Goal: Information Seeking & Learning: Learn about a topic

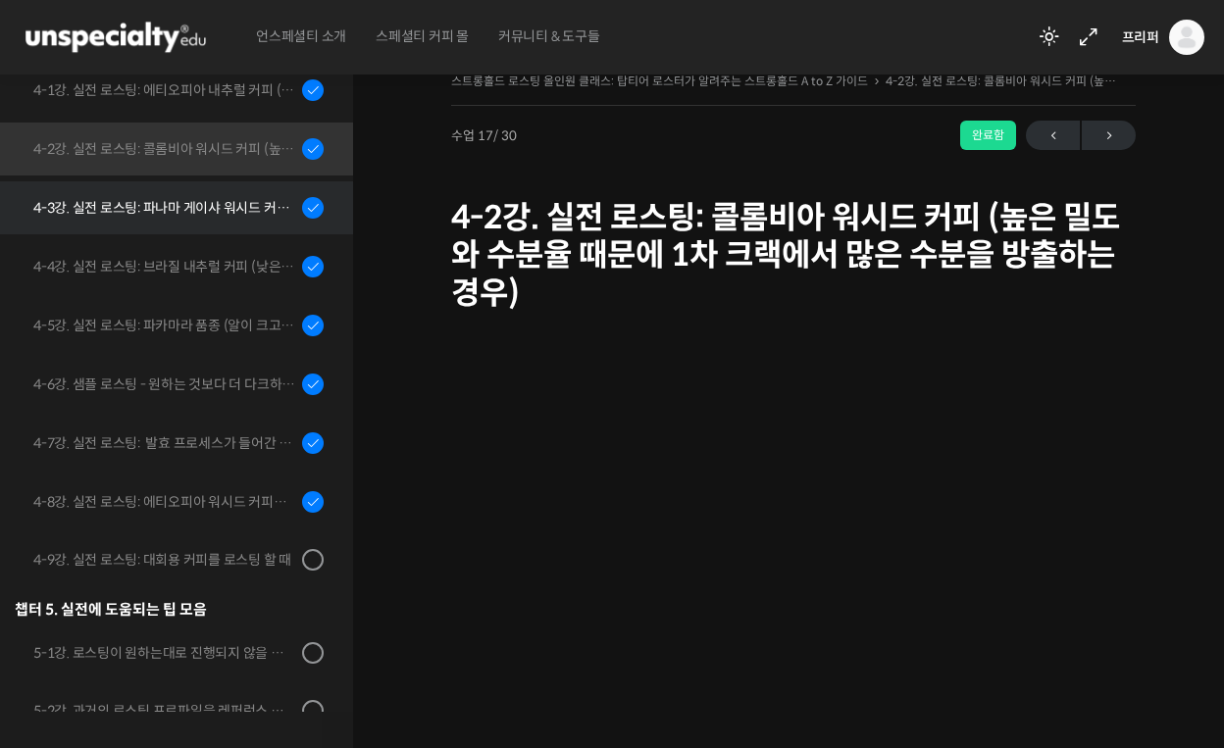
scroll to position [1299, 0]
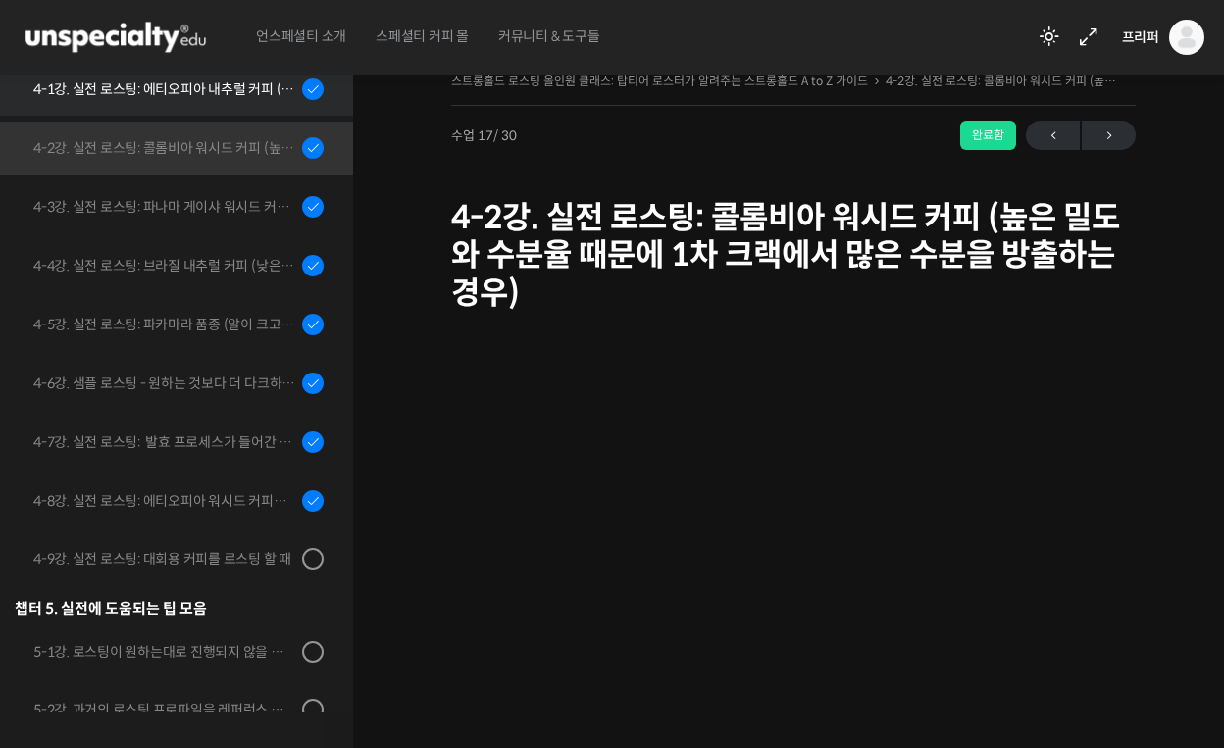
click at [240, 85] on div "4-1강. 실전 로스팅: 에티오피아 내추럴 커피 (당분이 많이 포함되어 있고 색이 고르지 않은 경우)" at bounding box center [164, 89] width 263 height 22
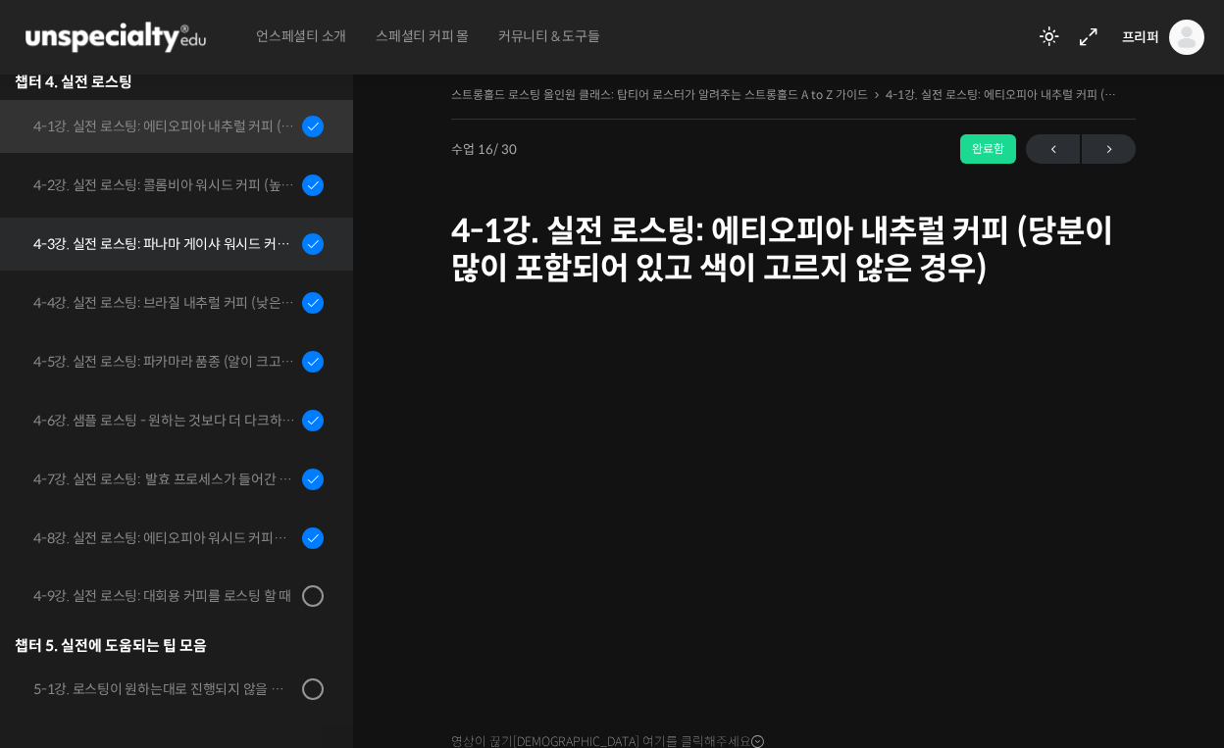
scroll to position [1271, 0]
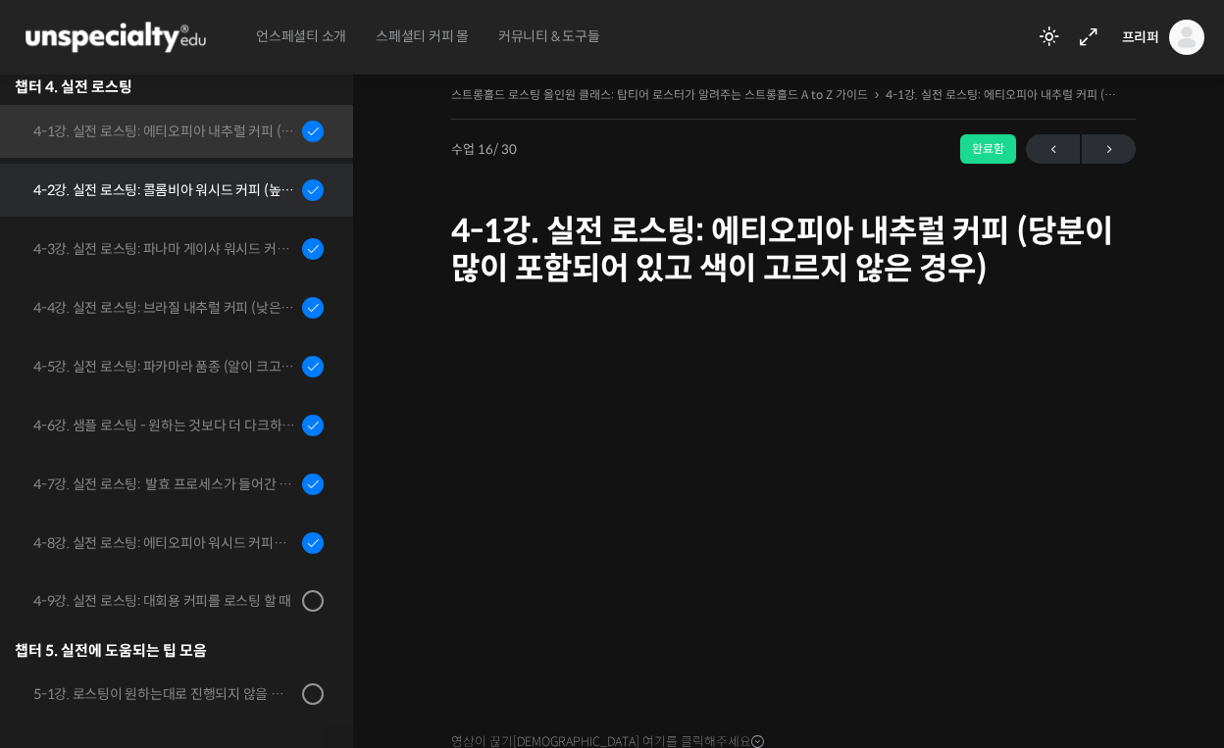
click at [185, 179] on div "4-2강. 실전 로스팅: 콜롬비아 워시드 커피 (높은 밀도와 수분율 때문에 1차 크랙에서 많은 수분을 방출하는 경우)" at bounding box center [164, 190] width 263 height 22
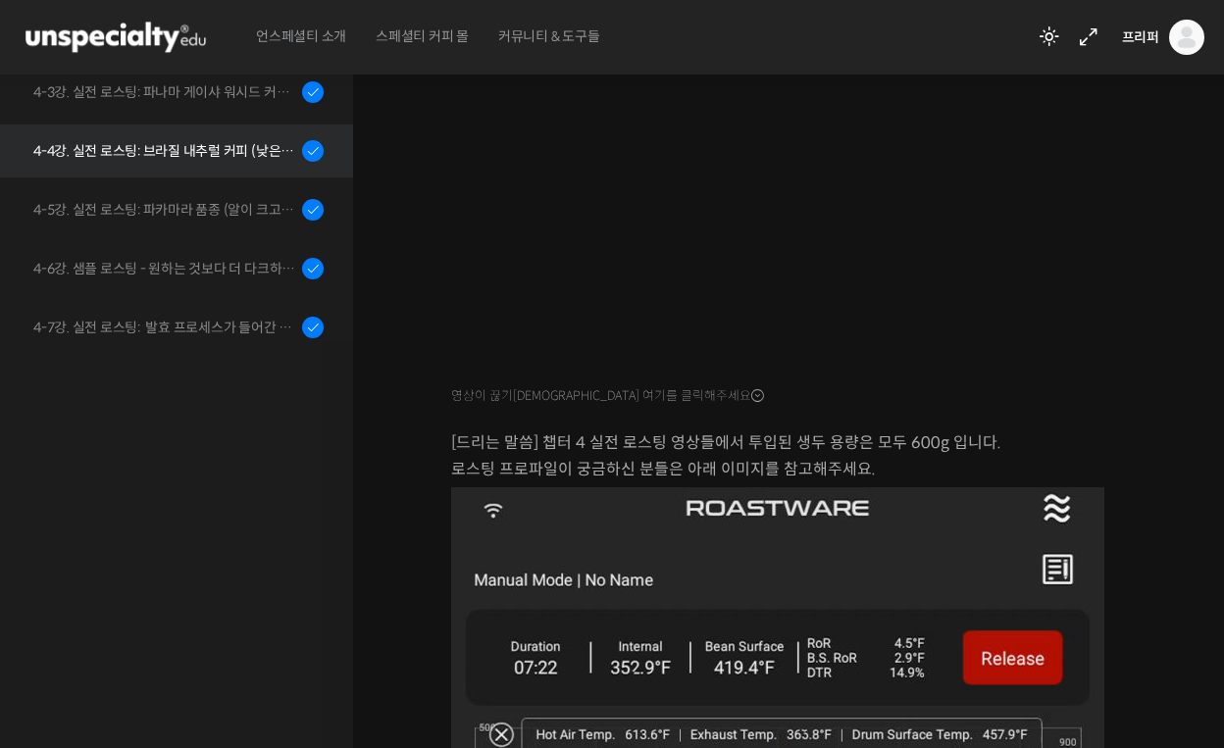
scroll to position [1035, 0]
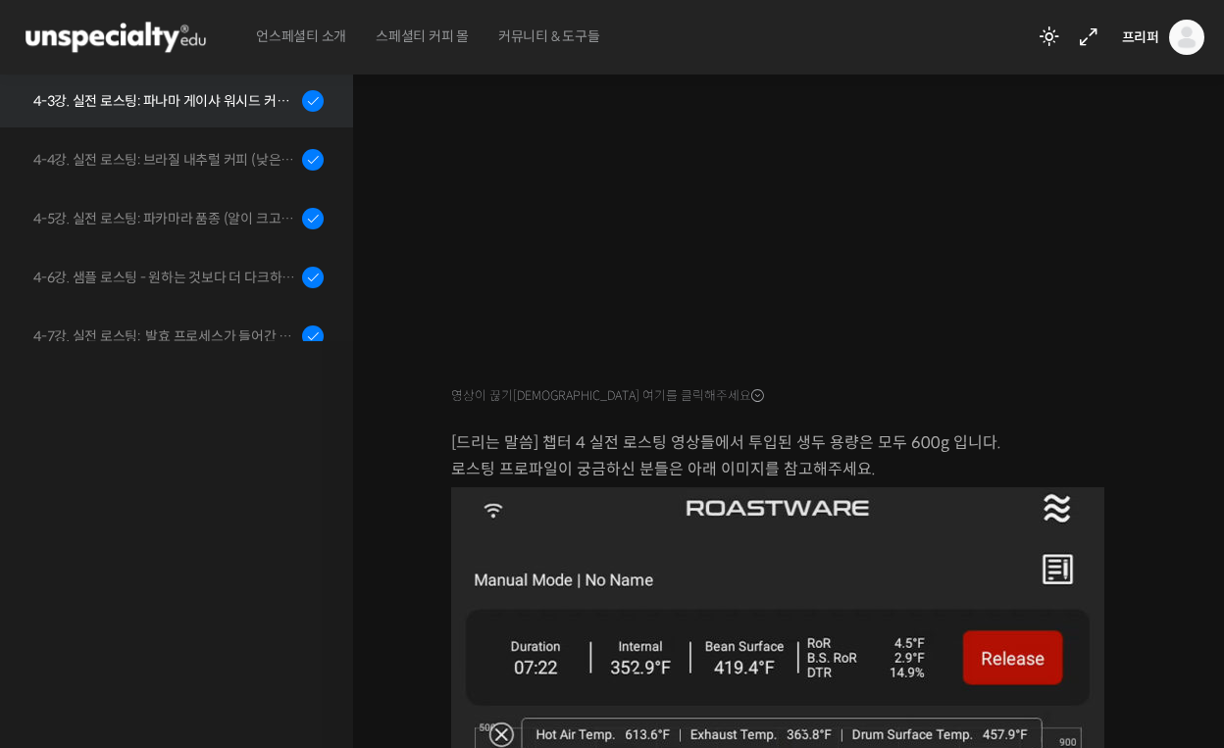
click at [221, 102] on div "4-3강. 실전 로스팅: 파나마 게이샤 워시드 커피 (플레이버 프로파일이 로스팅하기 까다로운 경우)" at bounding box center [164, 101] width 263 height 22
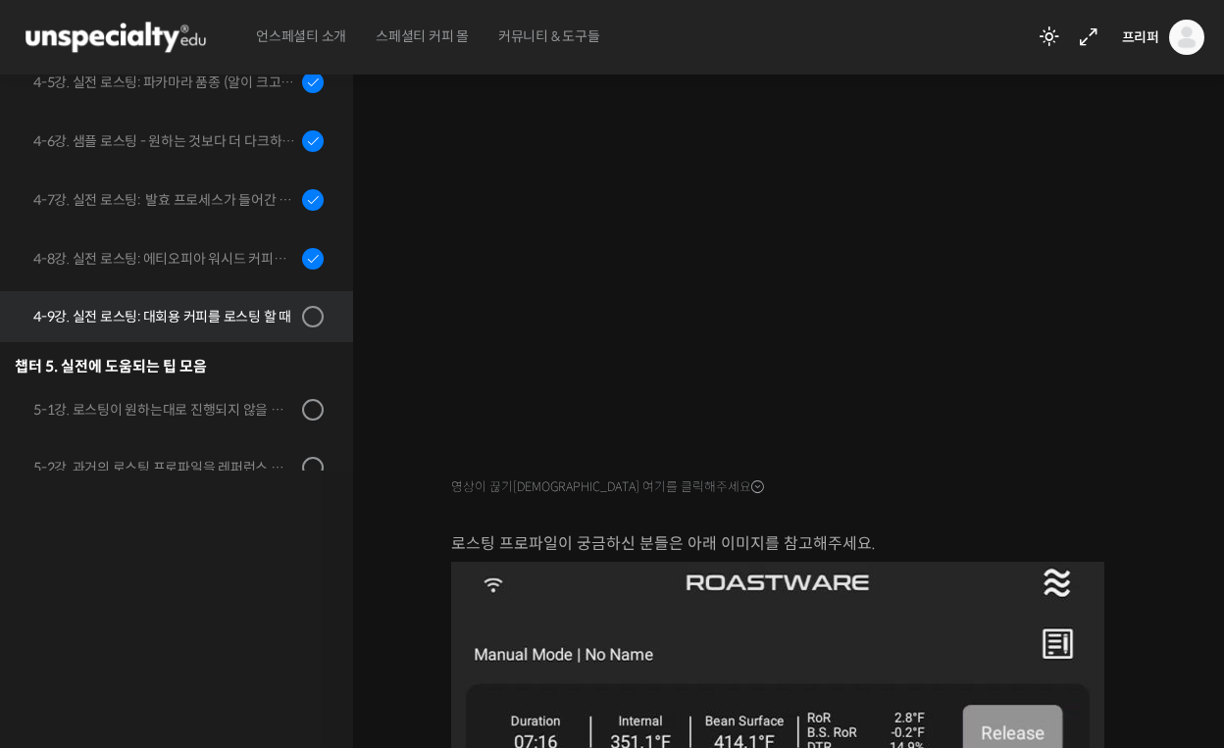
scroll to position [1299, 0]
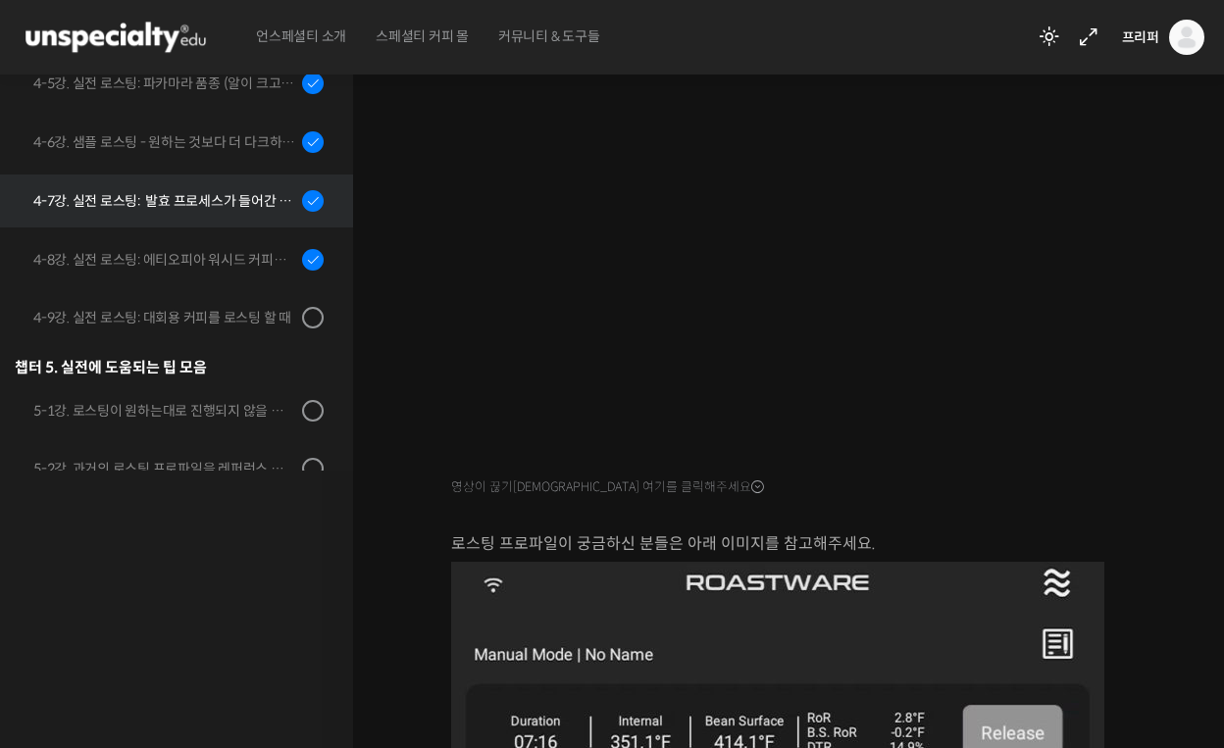
click at [249, 210] on div "4-7강. 실전 로스팅: 발효 프로세스가 들어간 커피를 필터용으로 로스팅 할 때" at bounding box center [164, 201] width 263 height 22
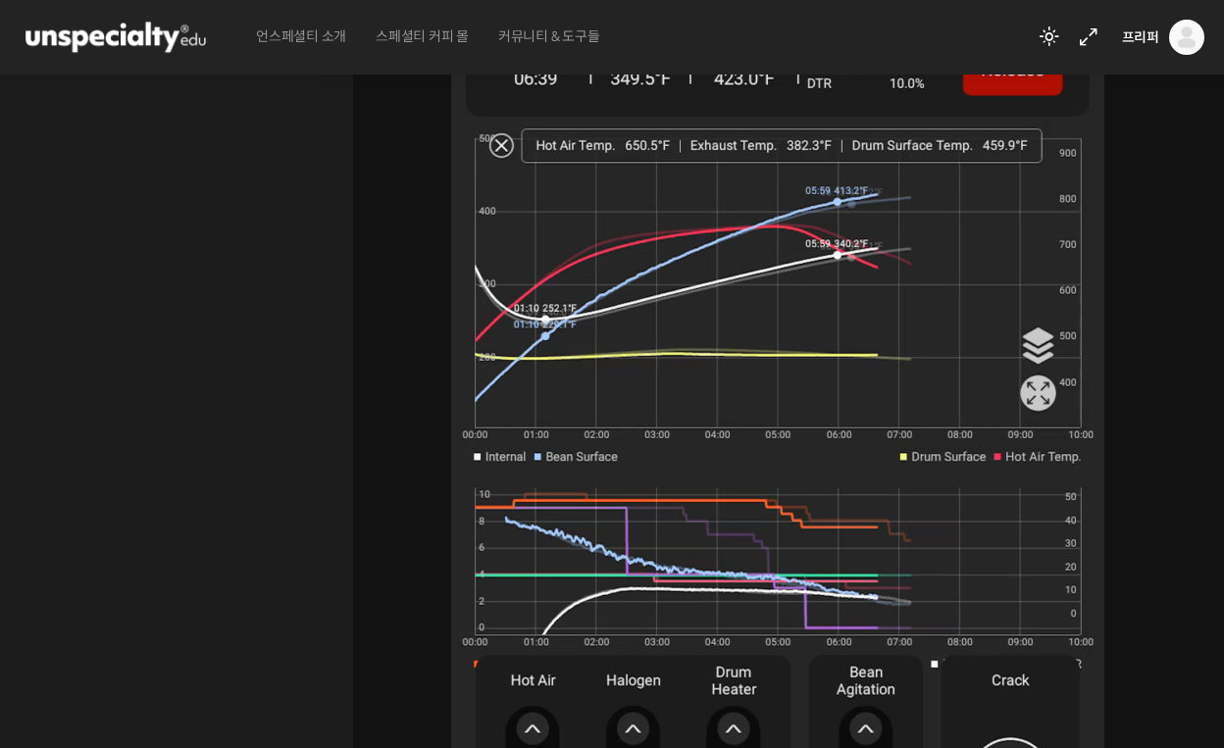
scroll to position [932, 0]
